Goal: Find specific page/section: Find specific page/section

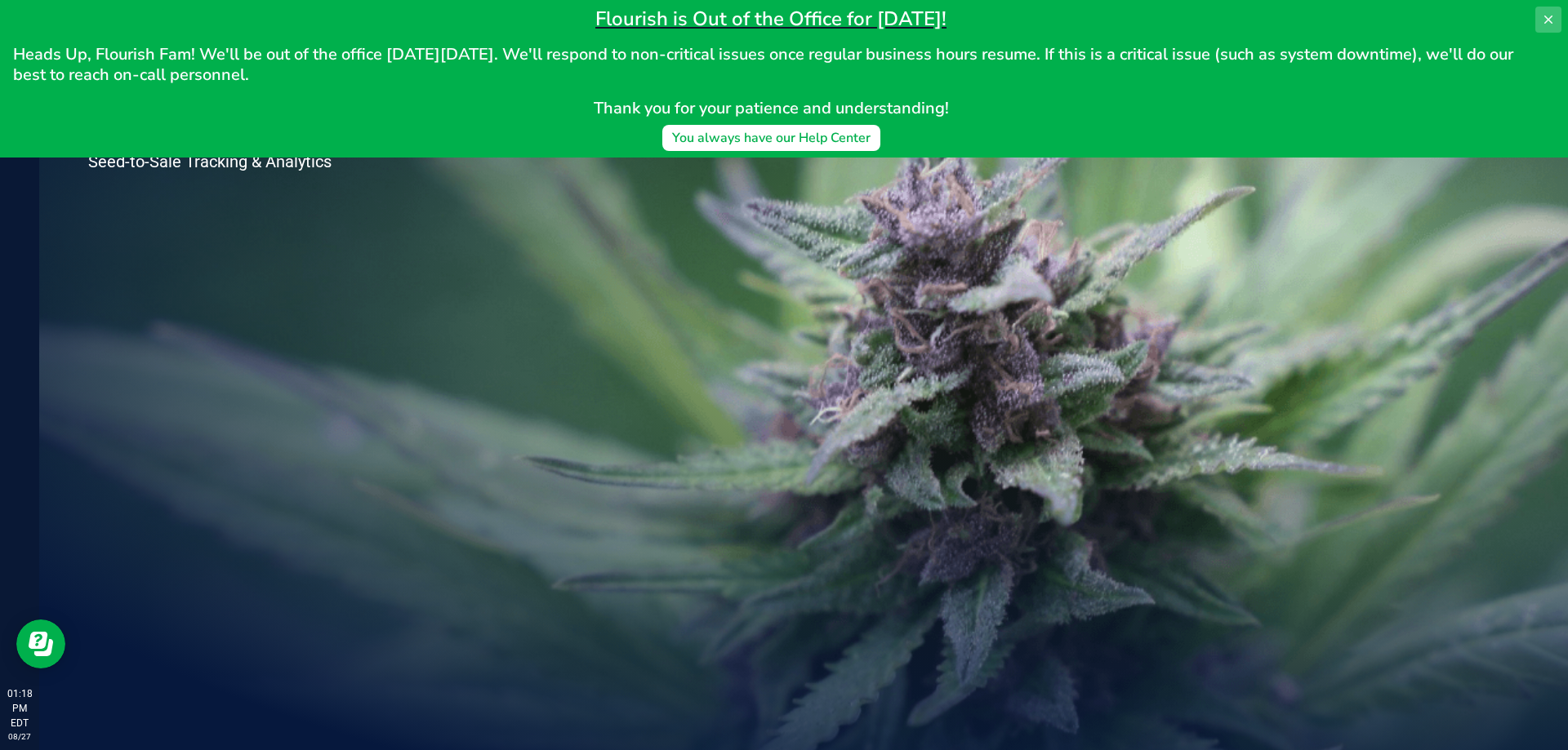
click at [1543, 18] on icon at bounding box center [1549, 20] width 13 height 13
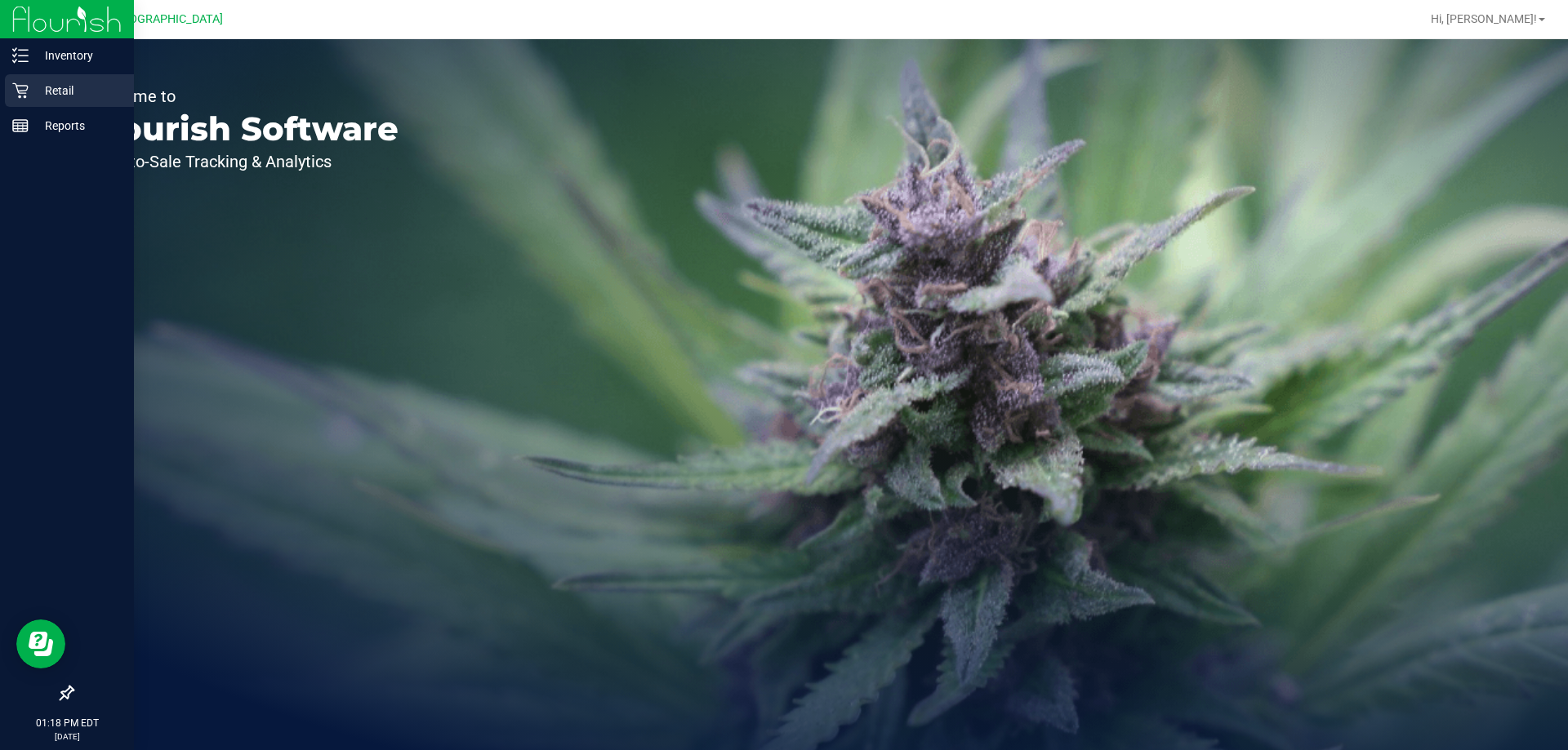
click at [61, 97] on p "Retail" at bounding box center [77, 90] width 98 height 19
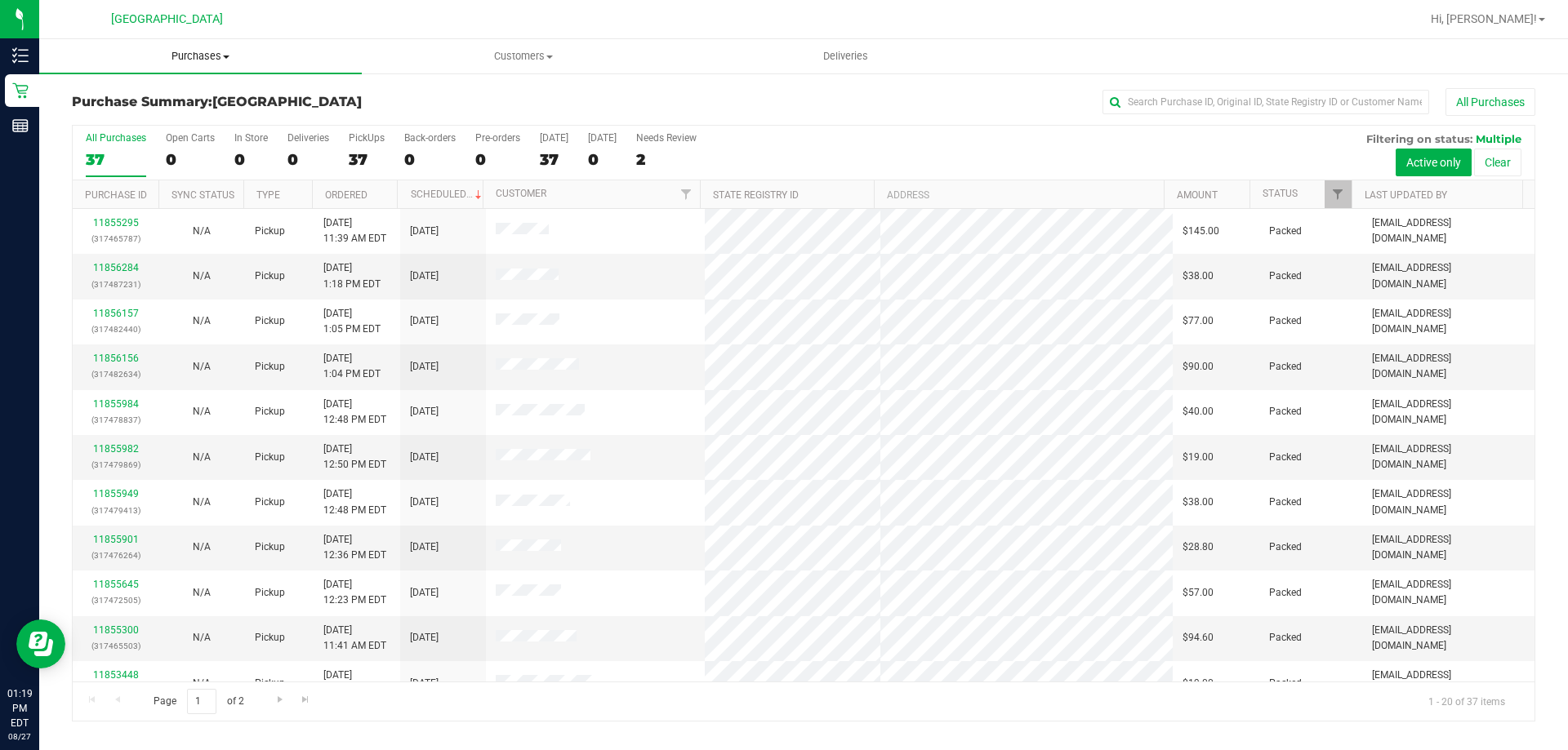
click at [215, 66] on uib-tab-heading "Purchases Summary of purchases Fulfillment All purchases" at bounding box center [201, 56] width 323 height 34
click at [219, 124] on li "Fulfillment" at bounding box center [201, 118] width 323 height 19
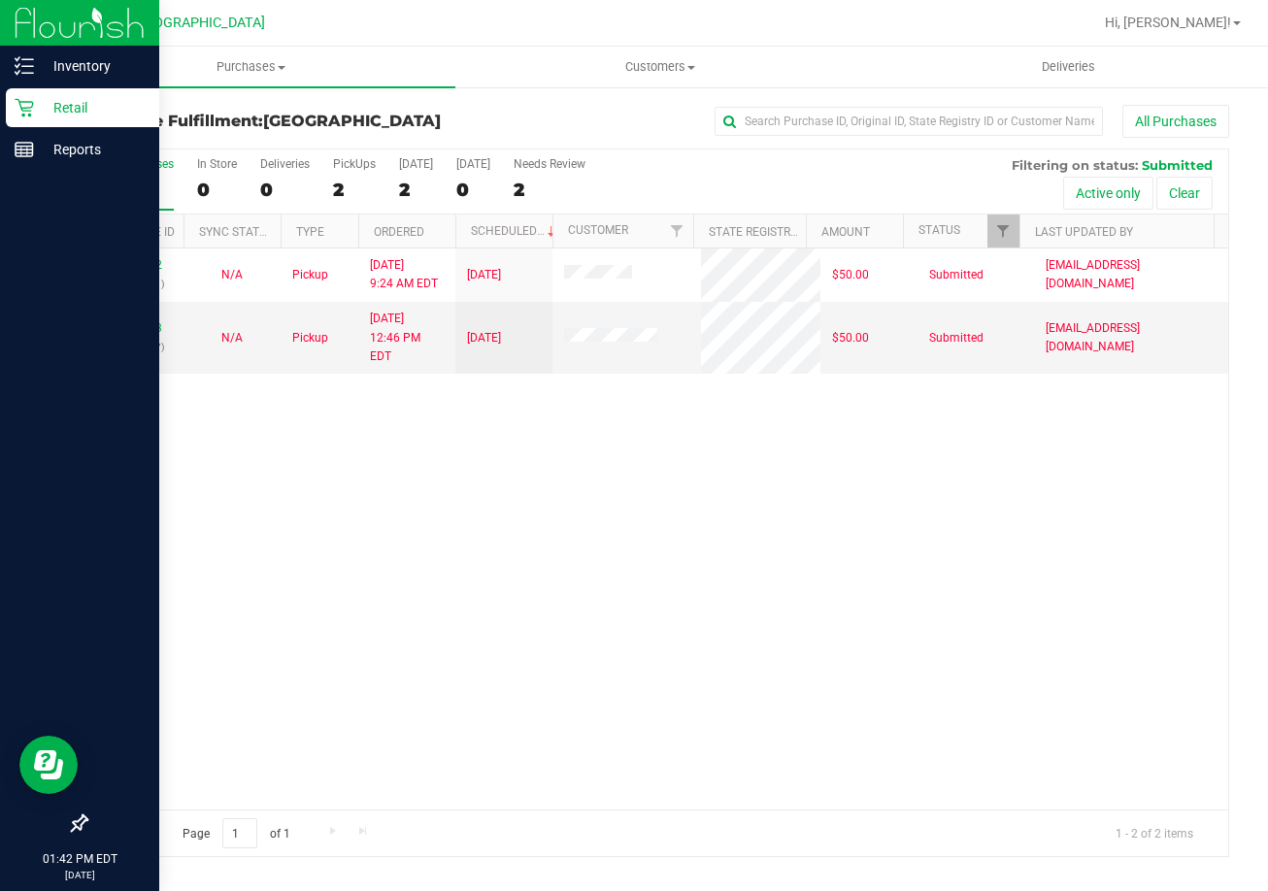
click at [42, 94] on div "Retail" at bounding box center [82, 107] width 153 height 39
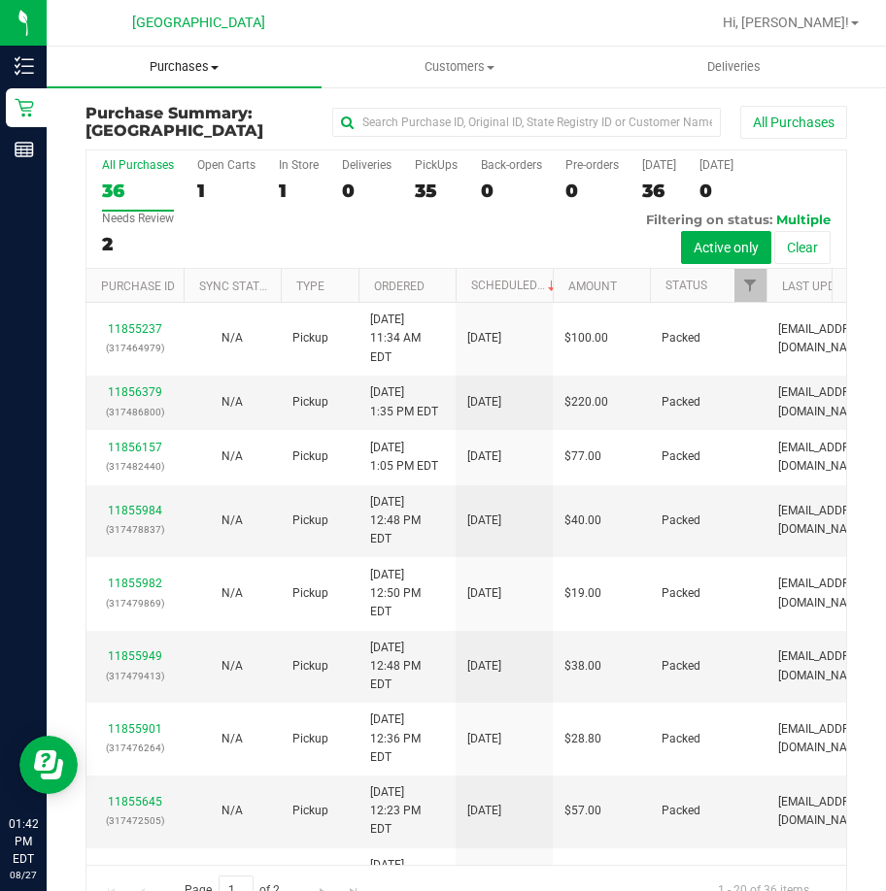
click at [167, 64] on span "Purchases" at bounding box center [184, 66] width 275 height 17
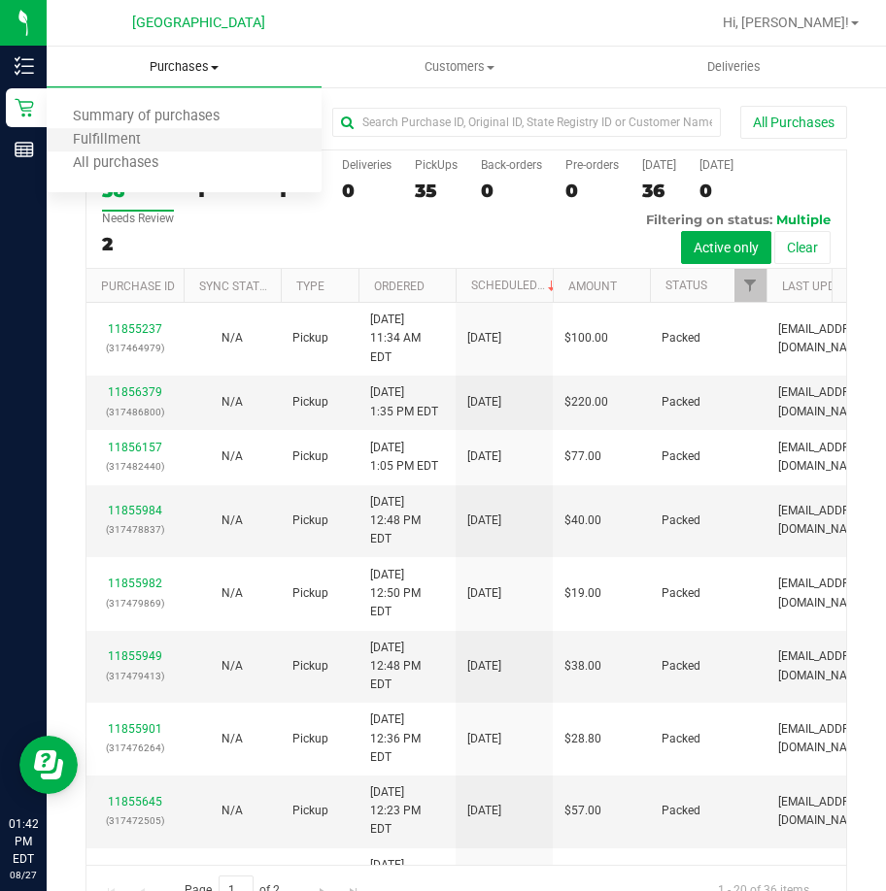
click at [168, 137] on li "Fulfillment" at bounding box center [184, 140] width 275 height 23
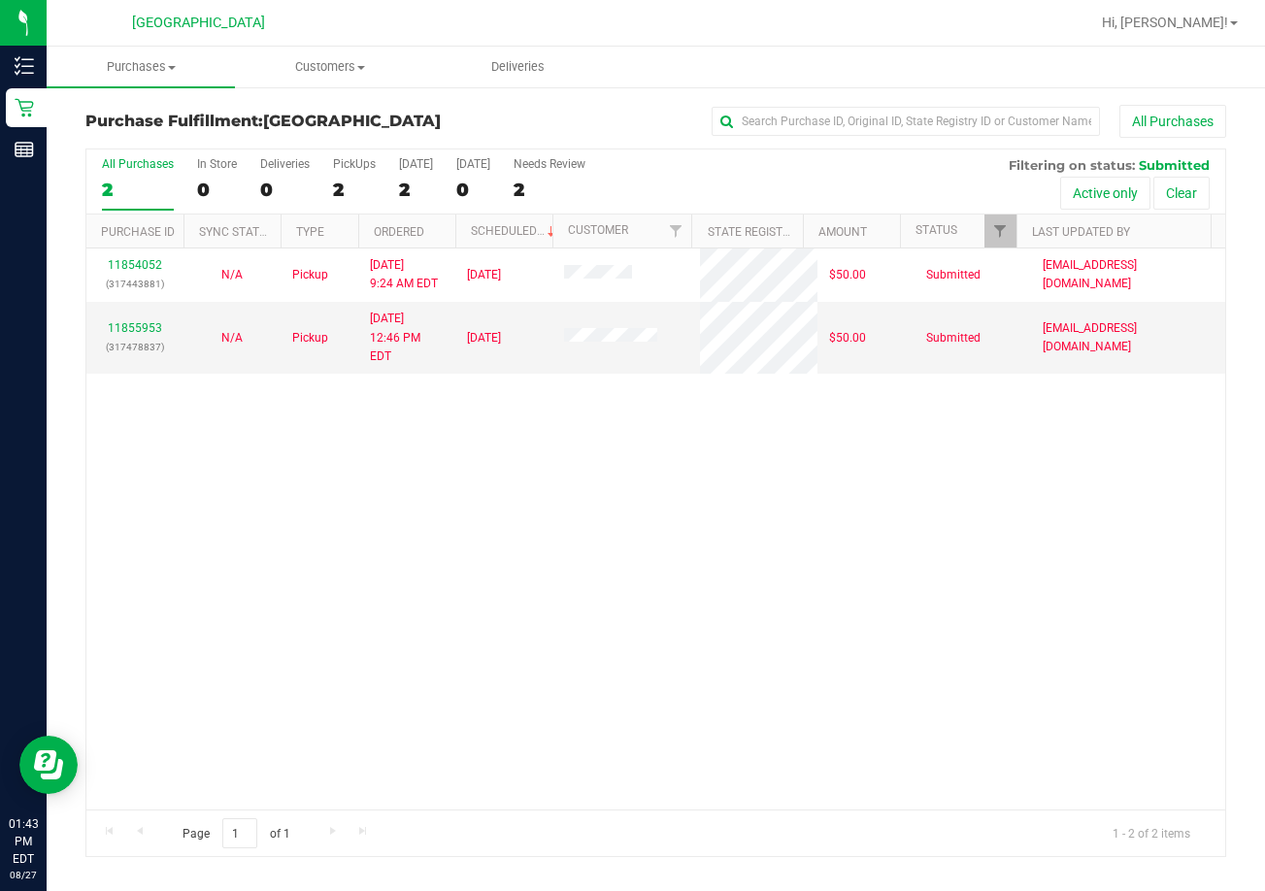
click at [1256, 122] on div "Purchase Fulfillment: [GEOGRAPHIC_DATA] All Purchases All Purchases 2 In Store …" at bounding box center [656, 480] width 1219 height 791
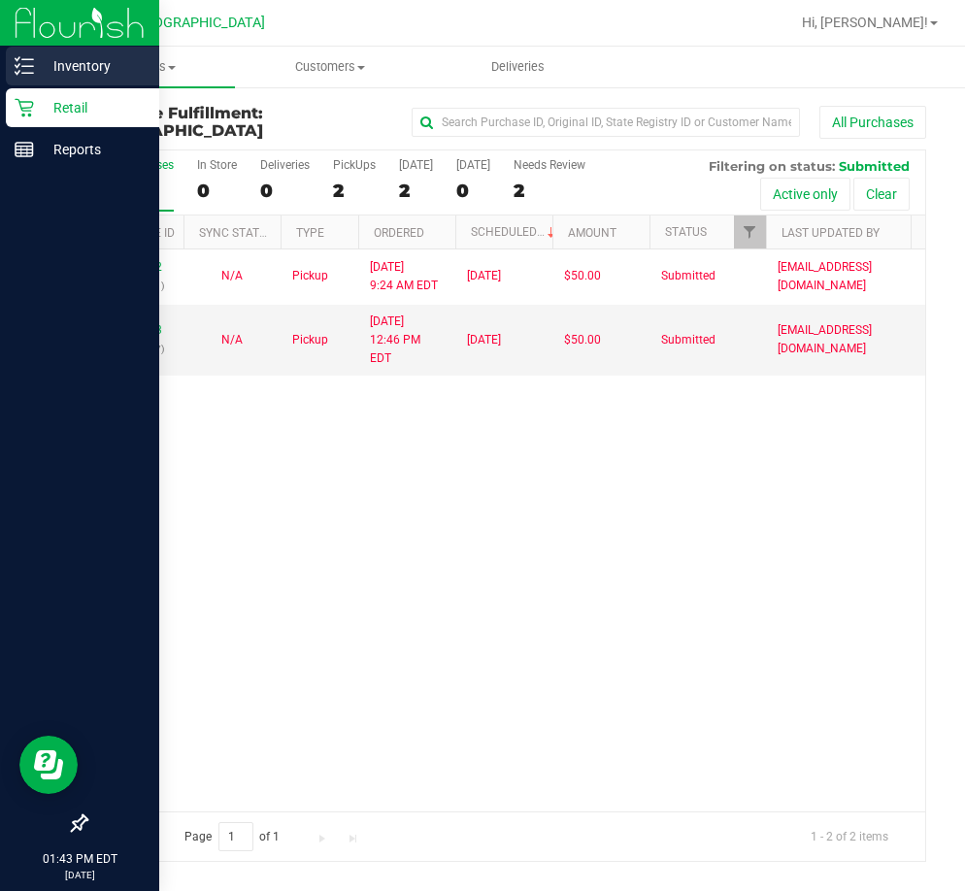
click at [41, 57] on p "Inventory" at bounding box center [92, 65] width 117 height 23
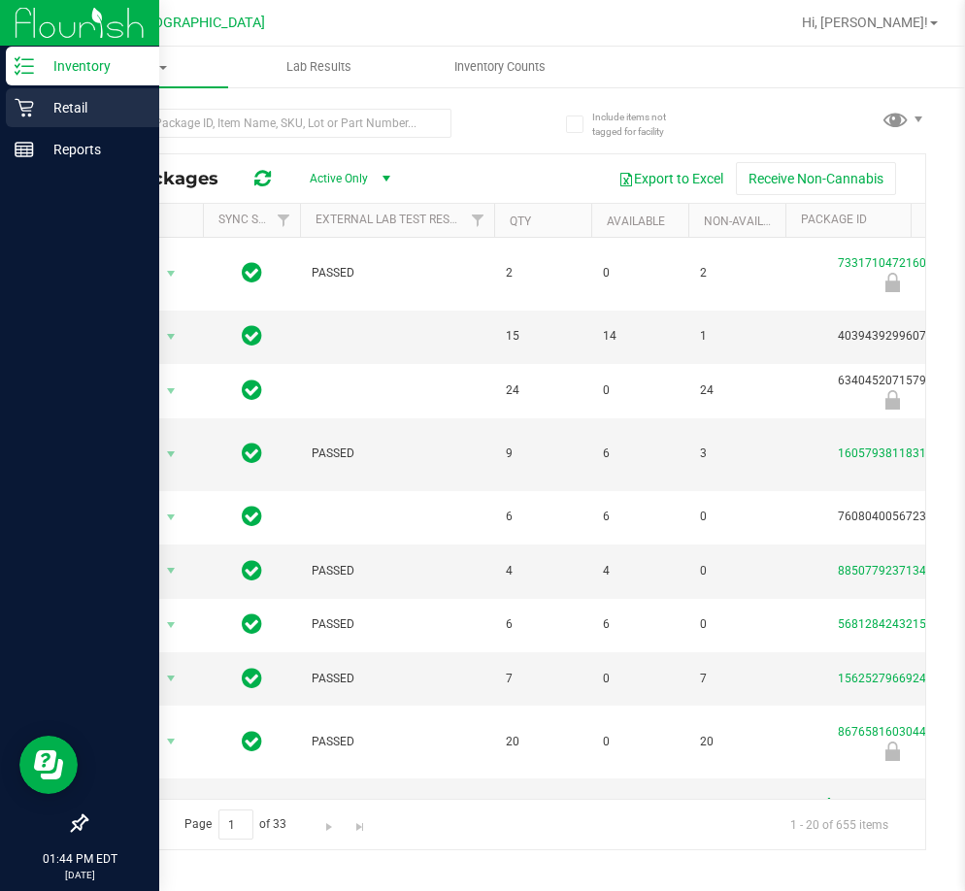
click at [87, 100] on p "Retail" at bounding box center [92, 107] width 117 height 23
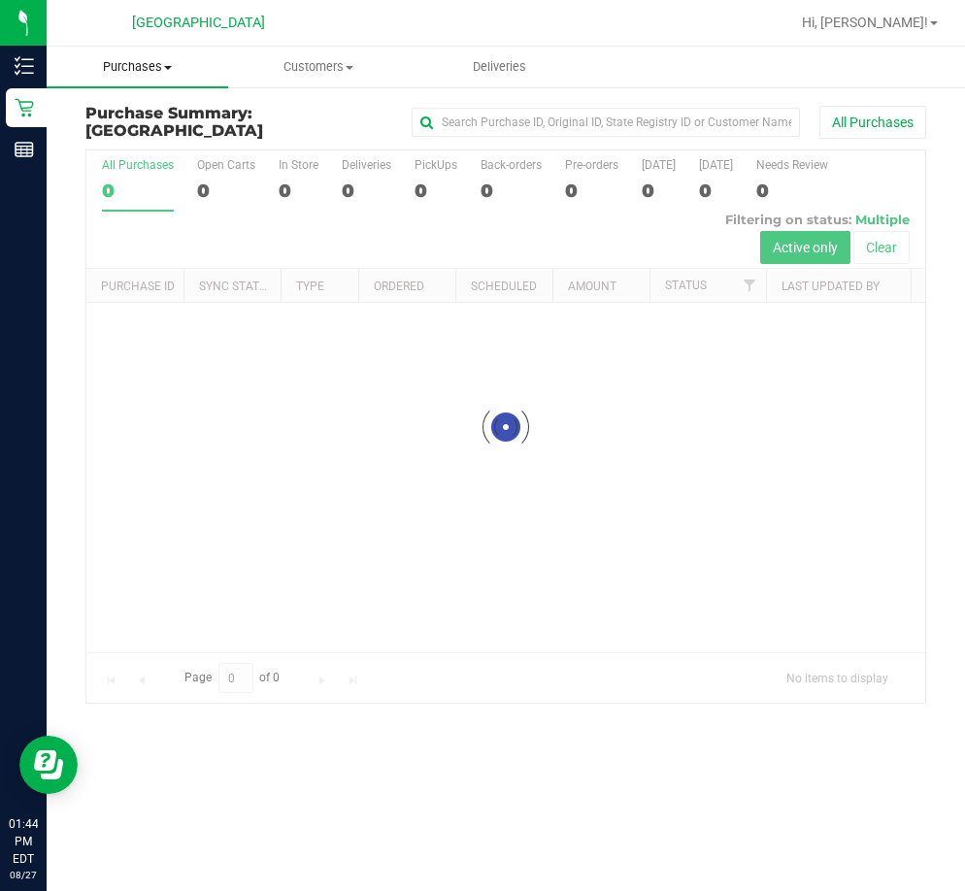
click at [154, 66] on span "Purchases" at bounding box center [138, 66] width 182 height 17
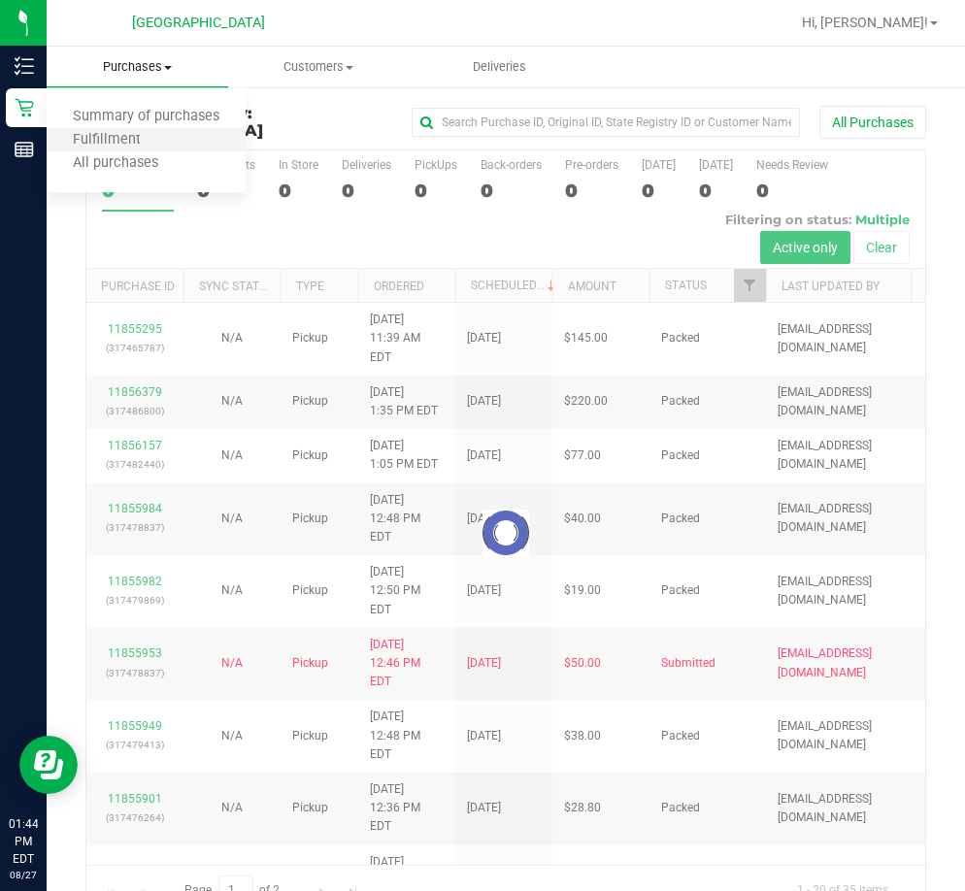
click at [179, 150] on li "Fulfillment" at bounding box center [146, 140] width 199 height 23
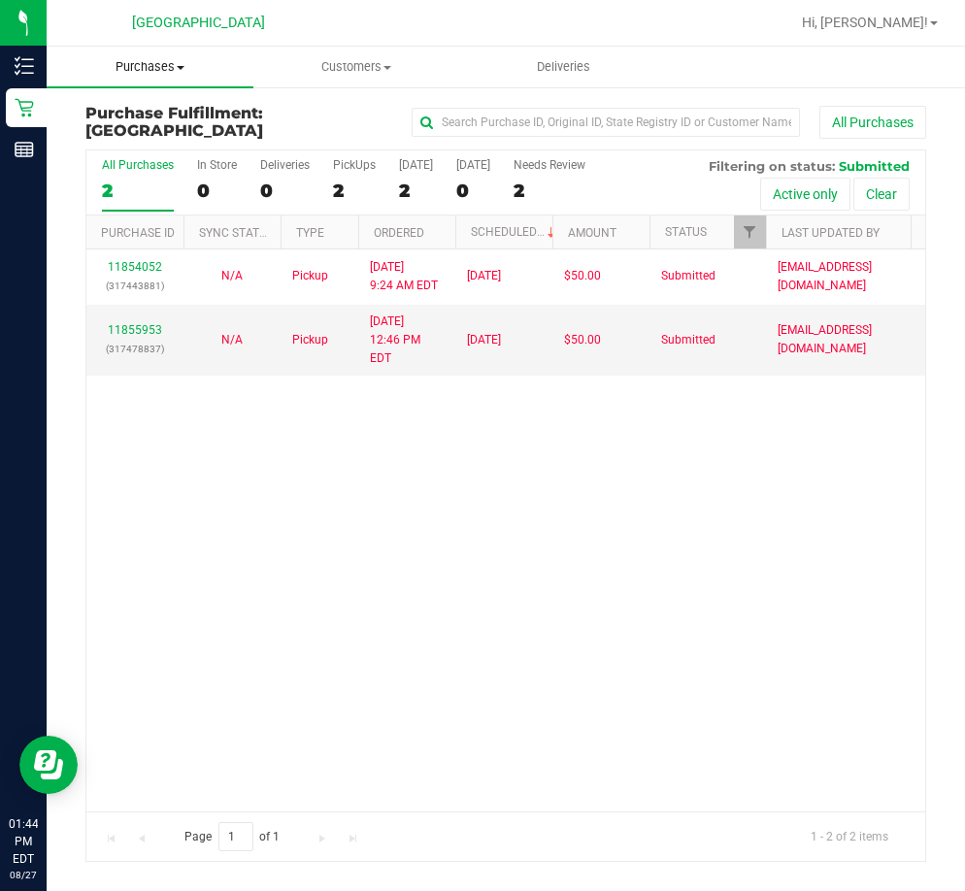
click at [147, 58] on span "Purchases" at bounding box center [150, 66] width 207 height 17
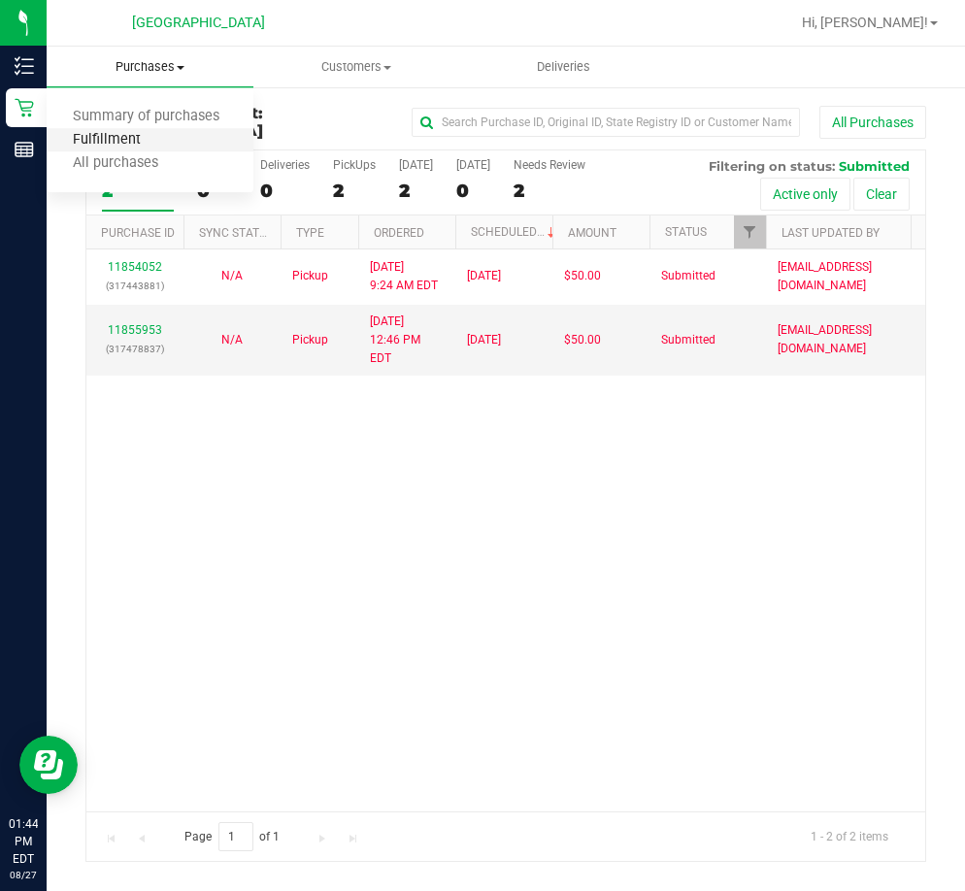
click at [162, 140] on span "Fulfillment" at bounding box center [107, 140] width 120 height 17
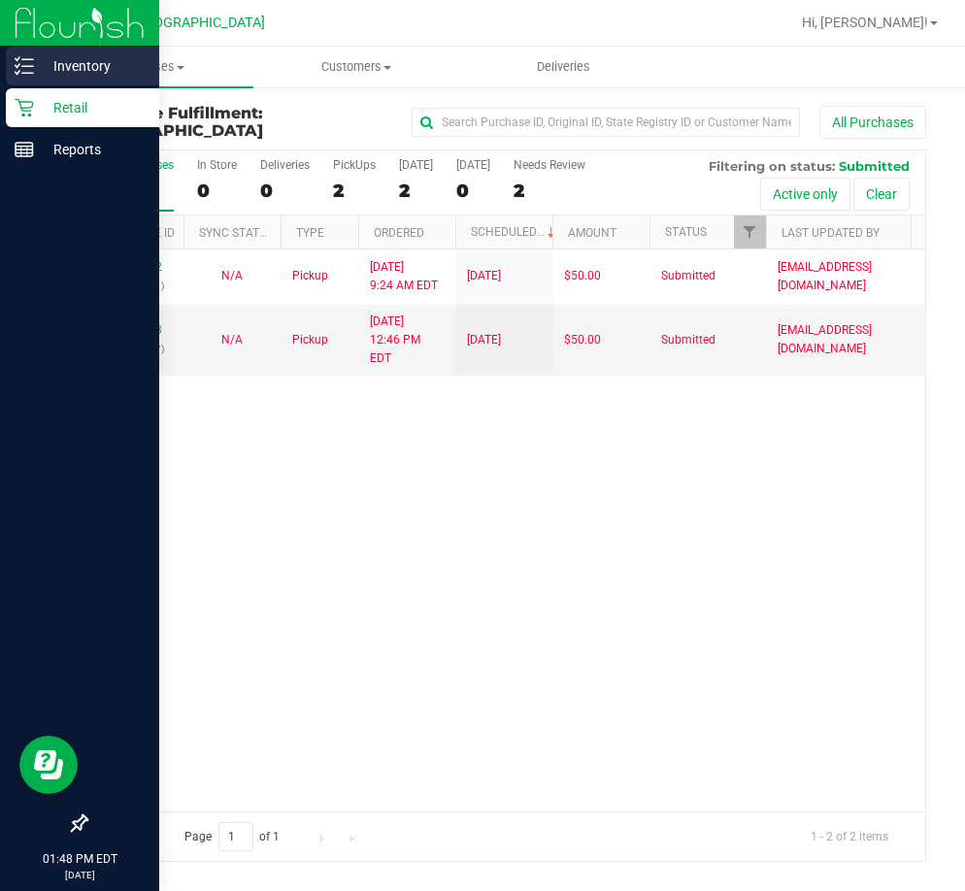
click at [4, 72] on link "Inventory" at bounding box center [79, 68] width 159 height 42
